Goal: Information Seeking & Learning: Find specific page/section

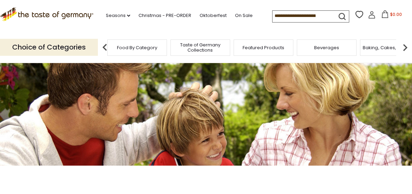
click at [132, 47] on span "Food By Category" at bounding box center [137, 47] width 40 height 5
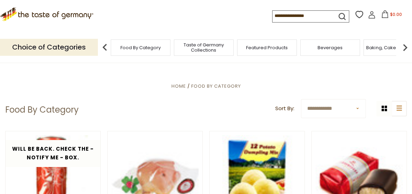
click at [143, 46] on span "Food By Category" at bounding box center [140, 47] width 40 height 5
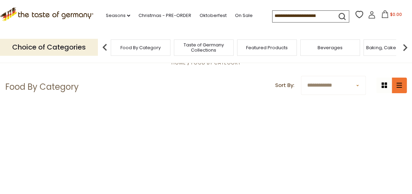
scroll to position [35, 0]
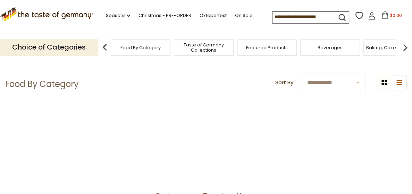
click at [143, 48] on span "Food By Category" at bounding box center [140, 47] width 40 height 5
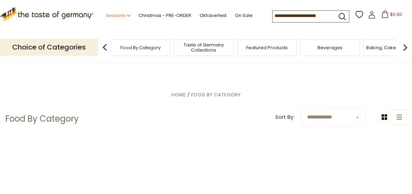
click at [119, 15] on link "Seasons dropdown_arrow" at bounding box center [118, 16] width 24 height 8
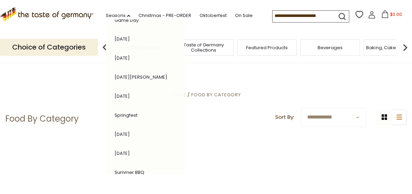
scroll to position [103, 0]
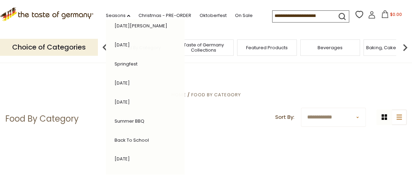
click at [1, 123] on div "**********" at bounding box center [206, 138] width 412 height 97
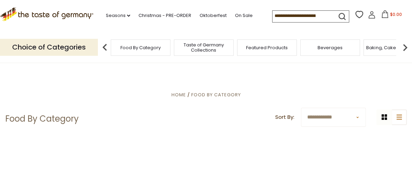
click at [404, 45] on img at bounding box center [405, 48] width 14 height 14
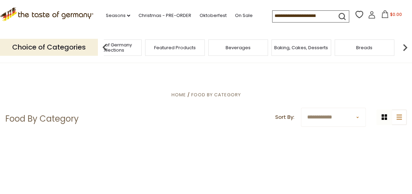
click at [404, 45] on img at bounding box center [405, 48] width 14 height 14
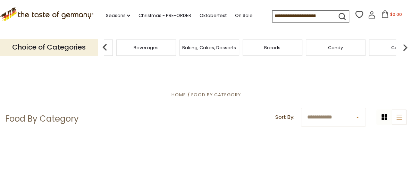
click at [404, 45] on img at bounding box center [405, 48] width 14 height 14
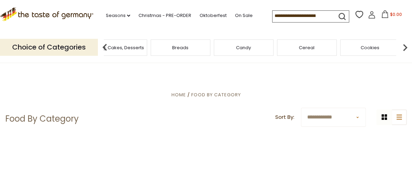
click at [404, 45] on img at bounding box center [405, 48] width 14 height 14
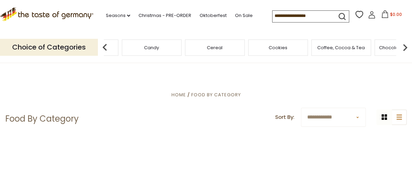
click at [404, 45] on img at bounding box center [405, 48] width 14 height 14
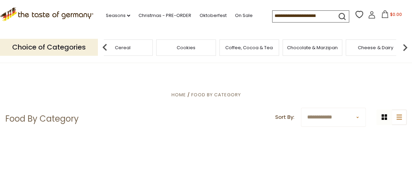
click at [404, 45] on img at bounding box center [405, 48] width 14 height 14
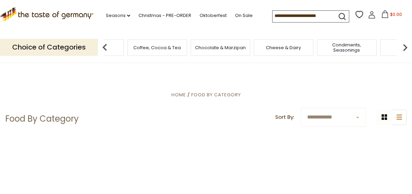
click at [404, 45] on img at bounding box center [405, 48] width 14 height 14
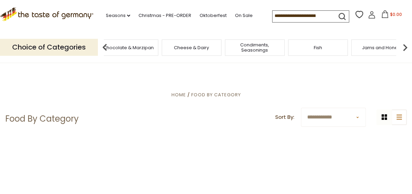
click at [404, 45] on img at bounding box center [405, 48] width 14 height 14
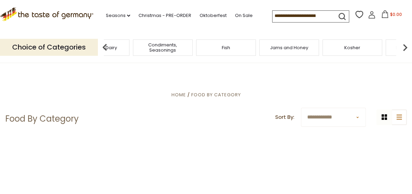
click at [404, 45] on img at bounding box center [405, 48] width 14 height 14
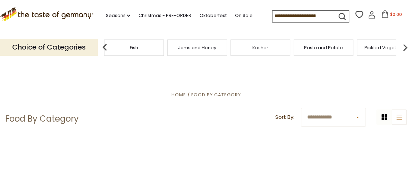
click at [404, 45] on img at bounding box center [405, 48] width 14 height 14
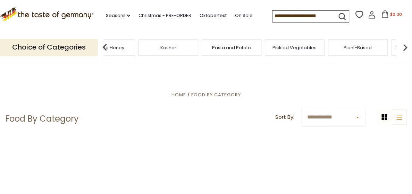
click at [404, 45] on img at bounding box center [405, 48] width 14 height 14
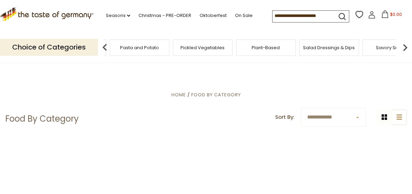
click at [404, 45] on img at bounding box center [405, 48] width 14 height 14
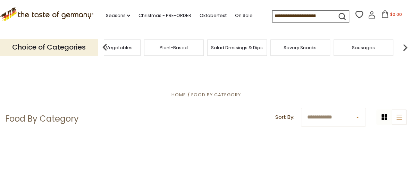
click at [404, 45] on img at bounding box center [405, 48] width 14 height 14
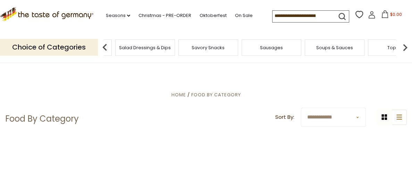
click at [404, 45] on img at bounding box center [405, 48] width 14 height 14
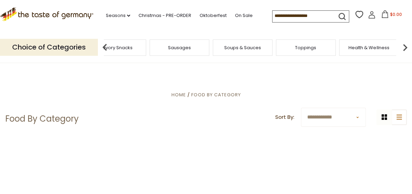
click at [404, 45] on img at bounding box center [405, 48] width 14 height 14
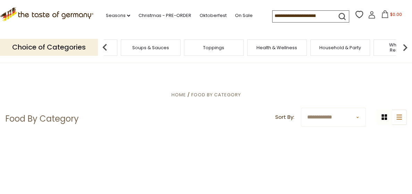
click at [404, 45] on img at bounding box center [405, 48] width 14 height 14
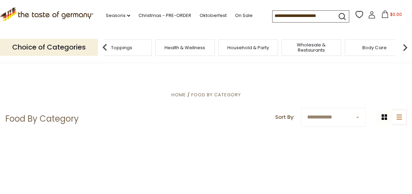
click at [404, 45] on img at bounding box center [405, 48] width 14 height 14
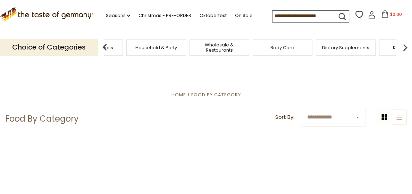
click at [404, 45] on img at bounding box center [405, 48] width 14 height 14
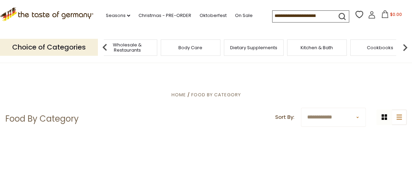
click at [404, 45] on img at bounding box center [405, 48] width 14 height 14
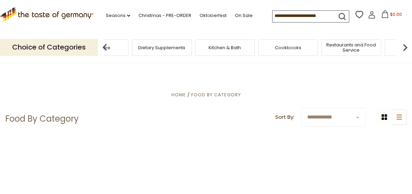
click at [404, 45] on img at bounding box center [405, 48] width 14 height 14
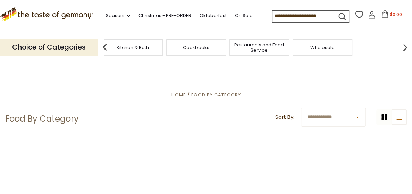
click at [404, 45] on img at bounding box center [405, 48] width 14 height 14
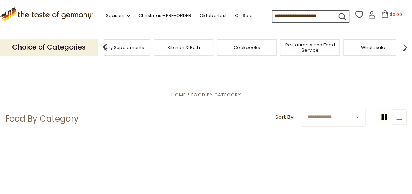
click at [304, 17] on input at bounding box center [301, 16] width 59 height 10
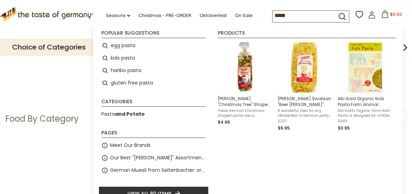
type input "*****"
click at [337, 16] on icon "submit" at bounding box center [341, 16] width 9 height 9
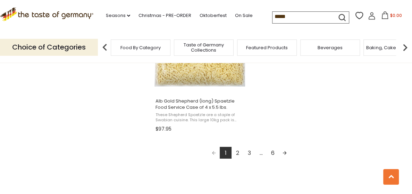
scroll to position [1318, 0]
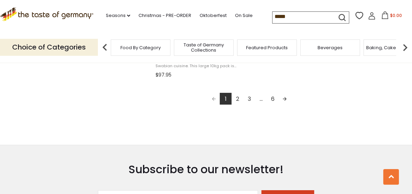
click at [272, 15] on input "*****" at bounding box center [301, 17] width 59 height 10
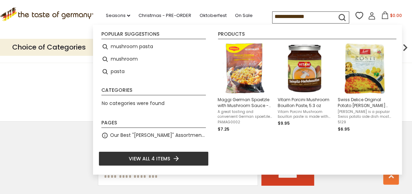
scroll to position [1387, 0]
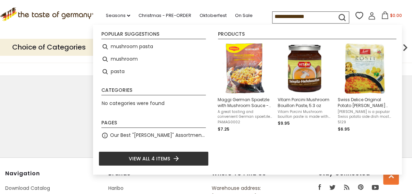
type input "**********"
click at [342, 16] on icon "submit" at bounding box center [341, 17] width 9 height 9
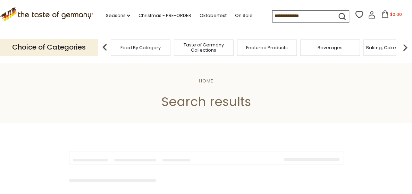
type input "**********"
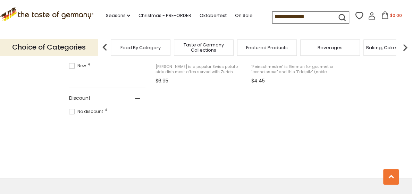
scroll to position [347, 0]
